Goal: Task Accomplishment & Management: Complete application form

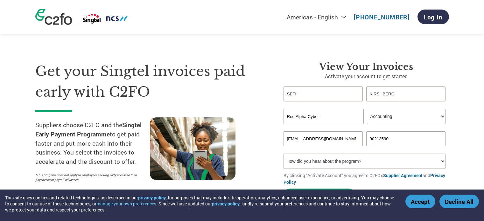
select select "en-[GEOGRAPHIC_DATA]"
select select "ACCOUNTING"
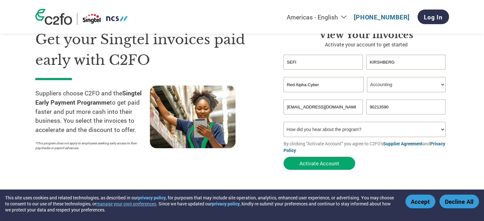
drag, startPoint x: 335, startPoint y: 86, endPoint x: 273, endPoint y: 85, distance: 62.7
click at [273, 85] on div "Get your Singtel invoices paid early with C2FO Suppliers choose C2FO and the Si…" at bounding box center [242, 88] width 414 height 169
paste input "security Pte. Ltd."
type input "Red Alpha Cybersecurity Pte. Ltd."
drag, startPoint x: 314, startPoint y: 162, endPoint x: 300, endPoint y: 165, distance: 13.7
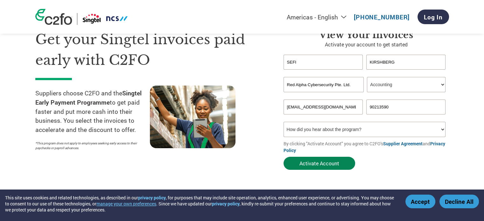
click at [313, 162] on button "Activate Account" at bounding box center [320, 163] width 72 height 13
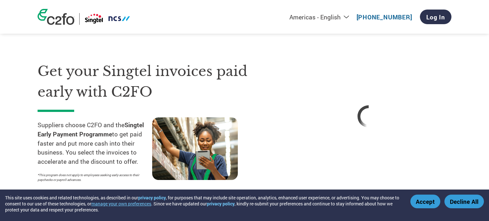
select select "en-[GEOGRAPHIC_DATA]"
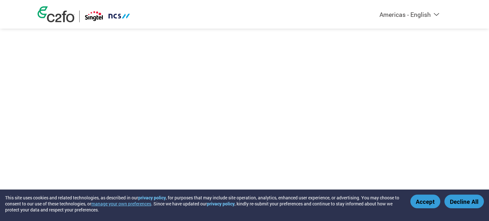
select select "en-[GEOGRAPHIC_DATA]"
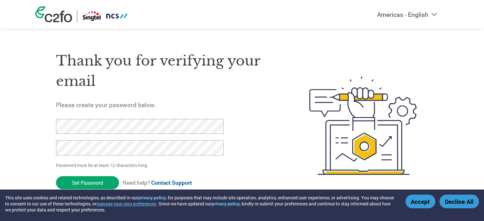
click at [417, 202] on button "Accept" at bounding box center [421, 202] width 30 height 14
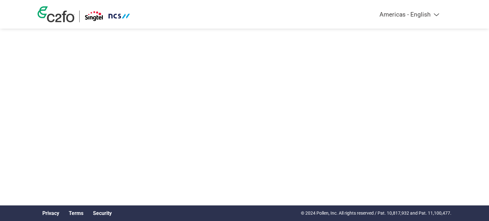
select select "en-[GEOGRAPHIC_DATA]"
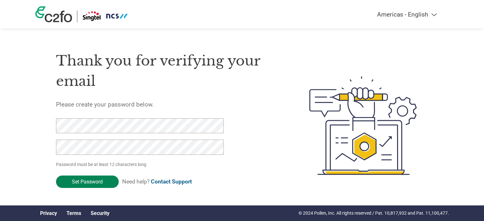
click at [85, 181] on input "Set Password" at bounding box center [87, 182] width 63 height 12
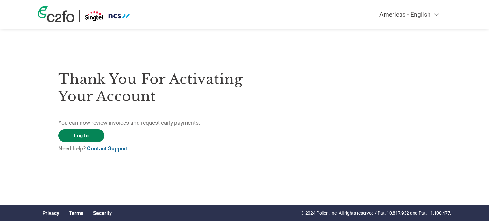
click at [76, 136] on link "Log In" at bounding box center [81, 136] width 46 height 12
